Goal: Task Accomplishment & Management: Use online tool/utility

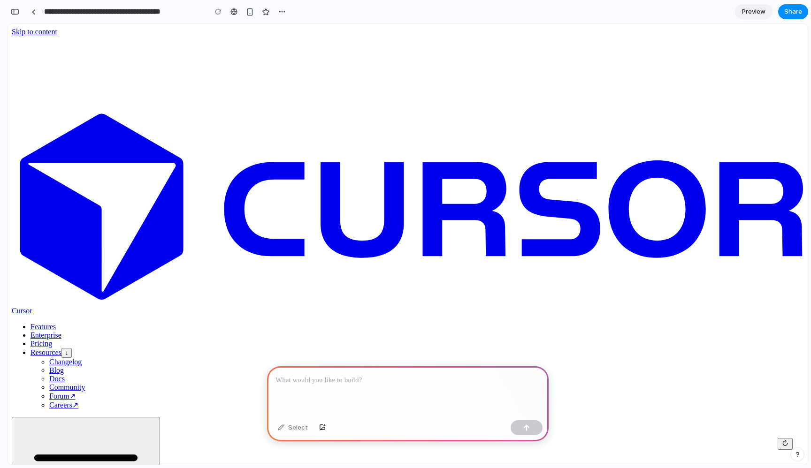
drag, startPoint x: 185, startPoint y: 252, endPoint x: 198, endPoint y: 319, distance: 68.4
click at [381, 387] on div at bounding box center [408, 391] width 282 height 50
click at [292, 432] on div "Select" at bounding box center [292, 427] width 39 height 15
click at [295, 421] on div "Select" at bounding box center [292, 427] width 39 height 15
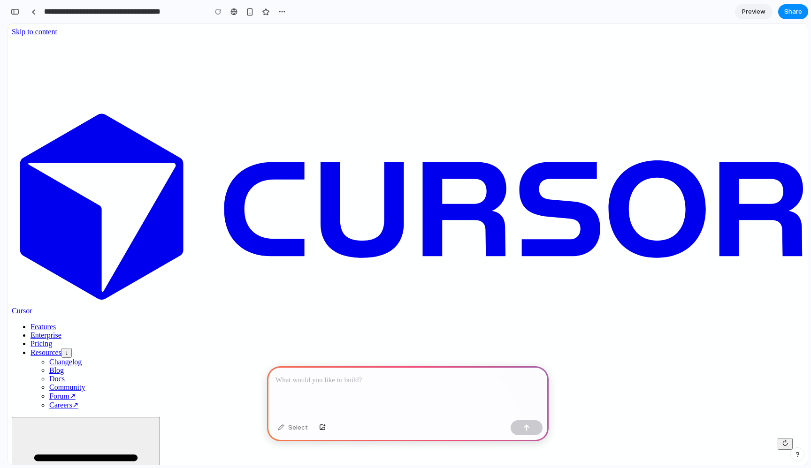
click at [305, 392] on div at bounding box center [408, 391] width 282 height 50
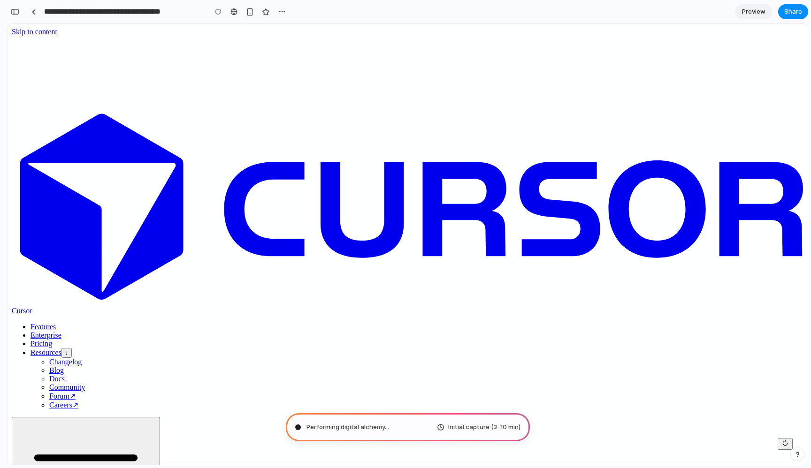
type input "**********"
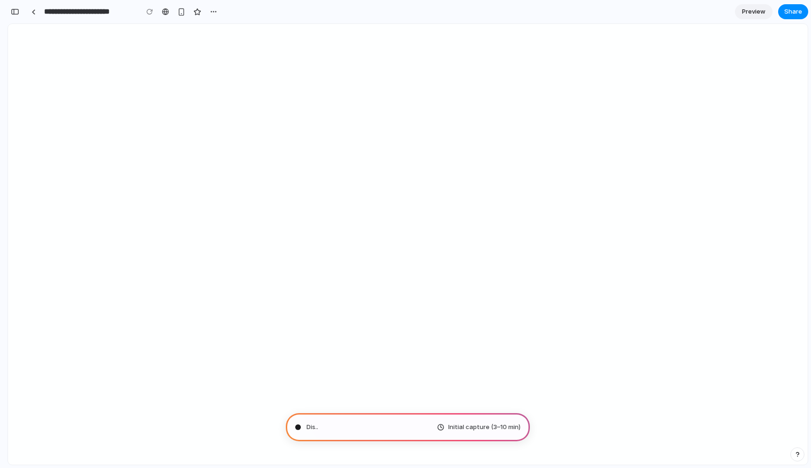
scroll to position [37, 0]
click at [210, 11] on div "button" at bounding box center [214, 12] width 8 height 8
click at [210, 11] on div "Duplicate Delete" at bounding box center [405, 234] width 811 height 468
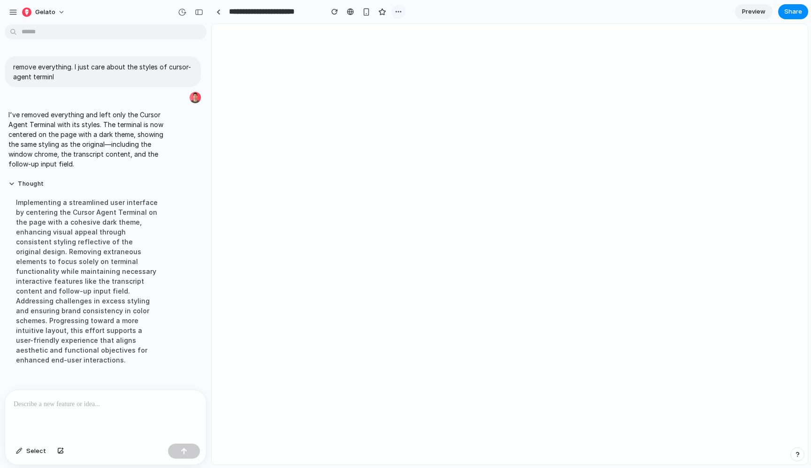
scroll to position [0, 0]
click at [59, 407] on p at bounding box center [106, 404] width 184 height 11
click at [41, 8] on span "Gelato" at bounding box center [45, 12] width 20 height 9
click at [15, 10] on div "Settings Invite members Change theme Sign out" at bounding box center [405, 234] width 811 height 468
click at [12, 11] on div "button" at bounding box center [13, 12] width 8 height 8
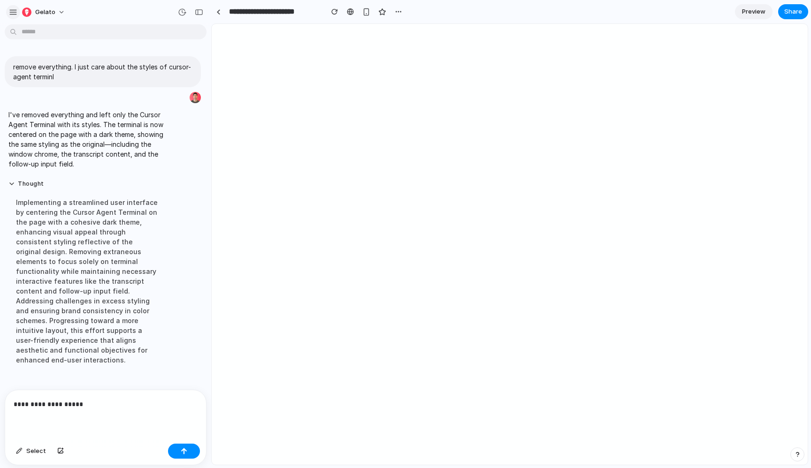
click at [6, 12] on div "Gelato" at bounding box center [105, 11] width 211 height 23
click at [19, 12] on button "Gelato" at bounding box center [44, 12] width 52 height 15
drag, startPoint x: 23, startPoint y: 18, endPoint x: 15, endPoint y: 12, distance: 10.0
click at [23, 18] on div "Settings Invite members Change theme Sign out" at bounding box center [405, 234] width 811 height 468
click at [15, 12] on div "button" at bounding box center [13, 12] width 8 height 8
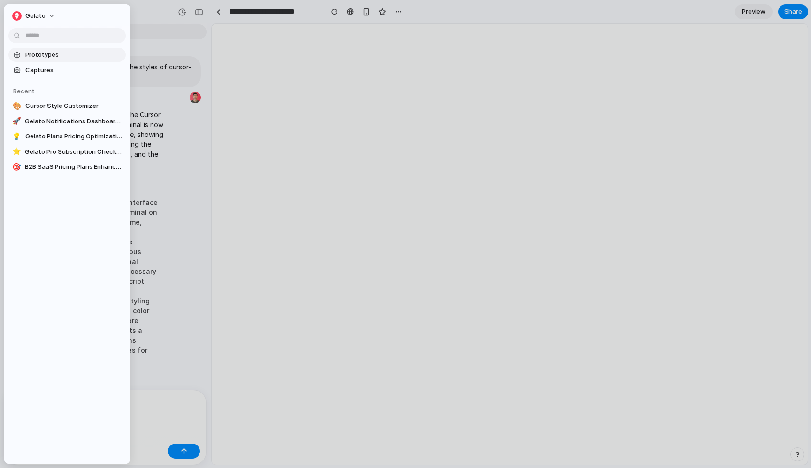
click at [38, 56] on span "Prototypes" at bounding box center [73, 54] width 97 height 9
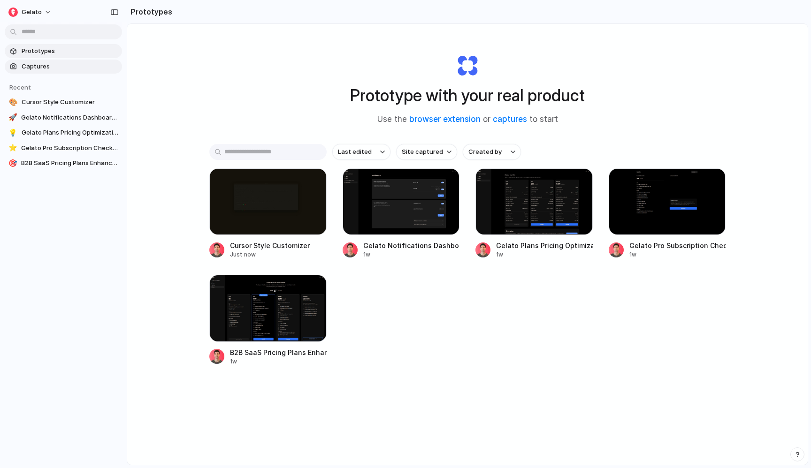
click at [32, 63] on span "Captures" at bounding box center [70, 66] width 97 height 9
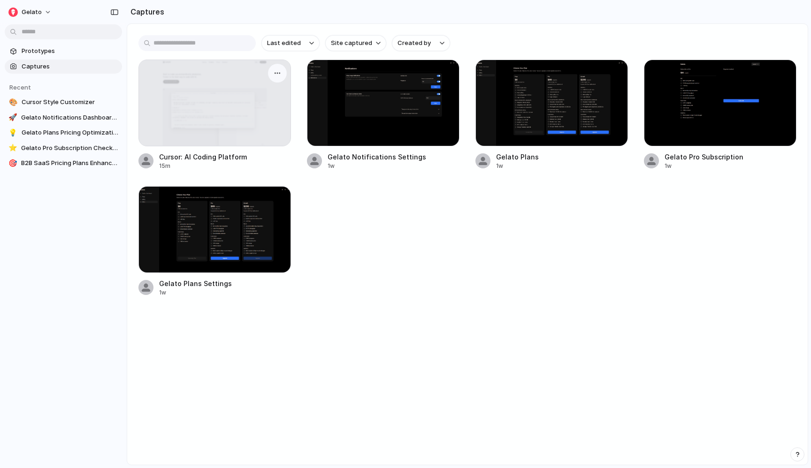
click at [229, 118] on div at bounding box center [215, 103] width 152 height 86
click at [278, 72] on div "button" at bounding box center [278, 73] width 8 height 8
click at [188, 97] on div "Create prototype Rename Copy link Open original page Delete" at bounding box center [405, 234] width 811 height 468
click at [188, 97] on div at bounding box center [215, 103] width 152 height 86
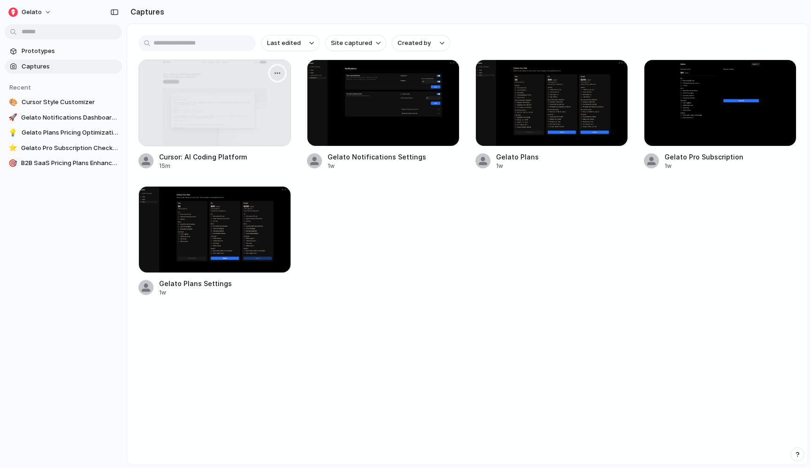
click at [280, 70] on div "button" at bounding box center [278, 73] width 8 height 8
click at [273, 91] on span "Create prototype" at bounding box center [250, 94] width 53 height 9
click at [279, 72] on div "button" at bounding box center [278, 73] width 8 height 8
click at [246, 96] on span "Create prototype" at bounding box center [250, 94] width 53 height 9
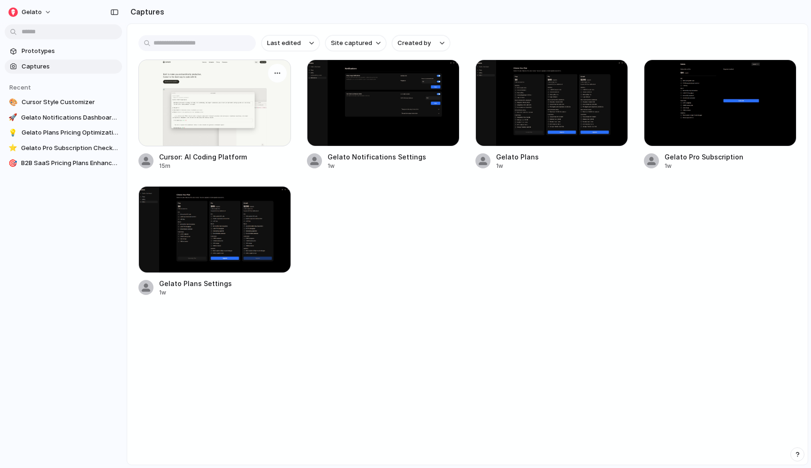
click at [220, 92] on div at bounding box center [214, 103] width 152 height 87
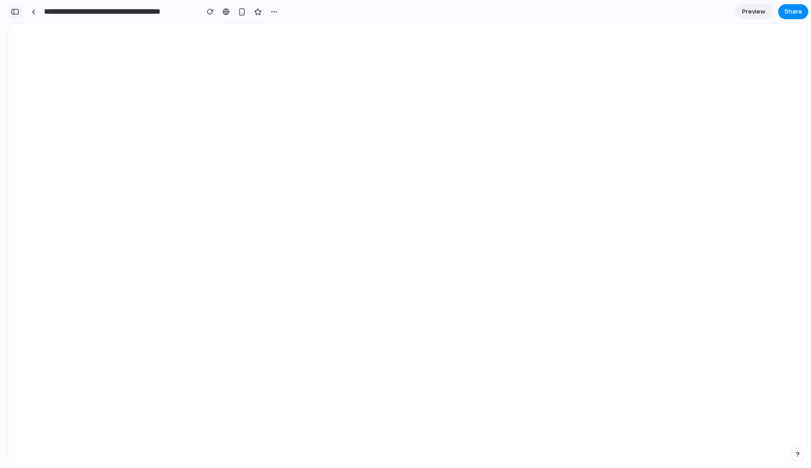
click at [11, 11] on div "button" at bounding box center [15, 11] width 8 height 7
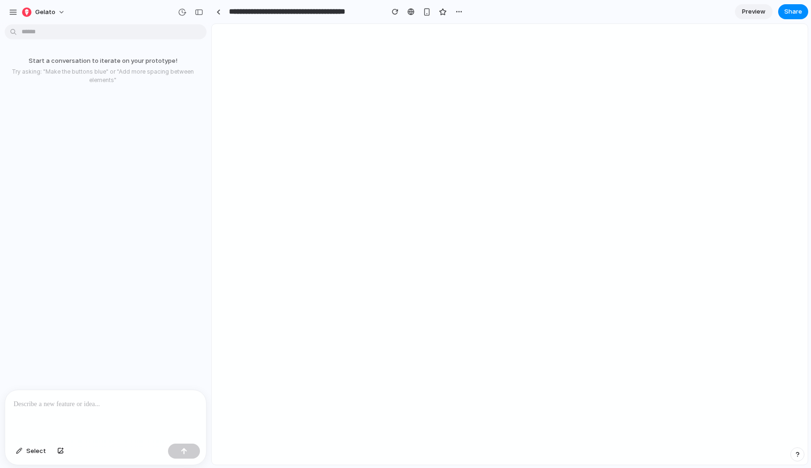
click at [93, 405] on p at bounding box center [106, 404] width 184 height 11
click at [22, 451] on div "button" at bounding box center [19, 452] width 7 height 6
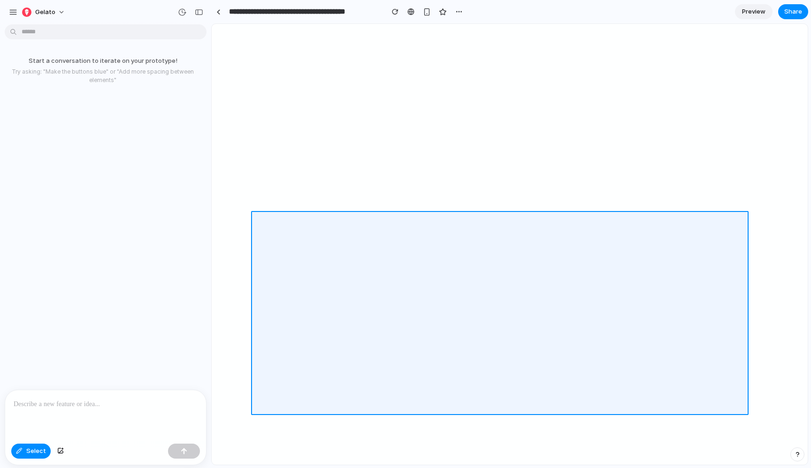
click at [270, 217] on div at bounding box center [509, 244] width 595 height 441
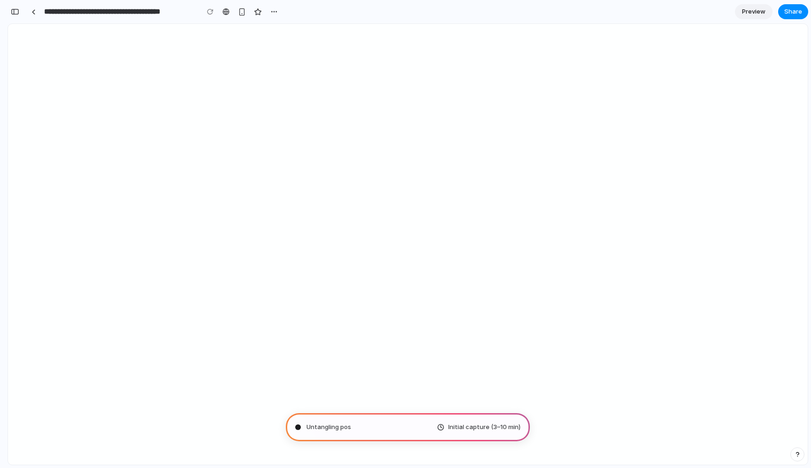
type input "**********"
